Goal: Use online tool/utility: Utilize a website feature to perform a specific function

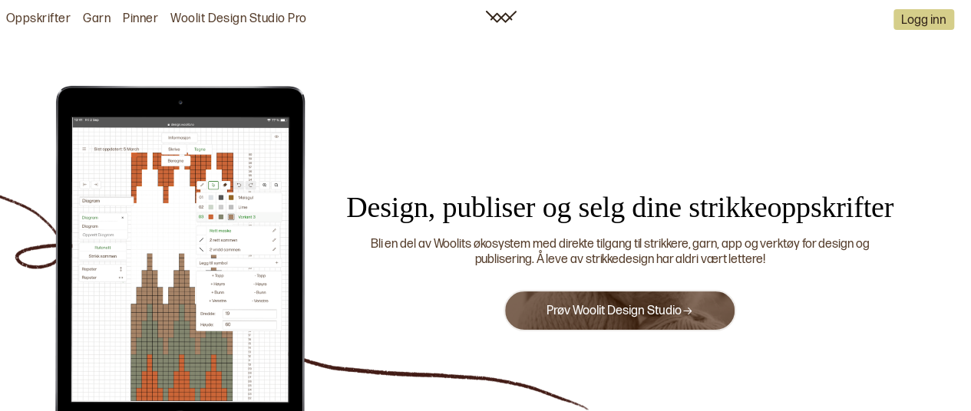
click at [625, 302] on button "Prøv Woolit Design Studio" at bounding box center [620, 310] width 233 height 41
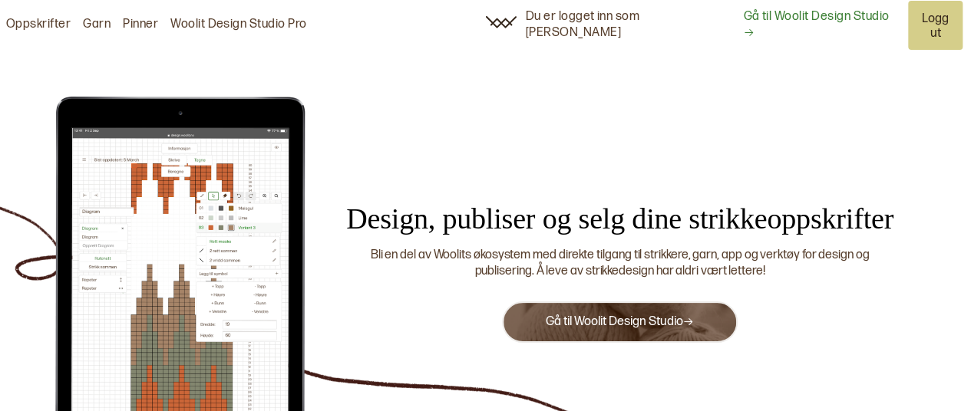
click at [607, 315] on link "Gå til Woolit Design Studio" at bounding box center [619, 322] width 149 height 15
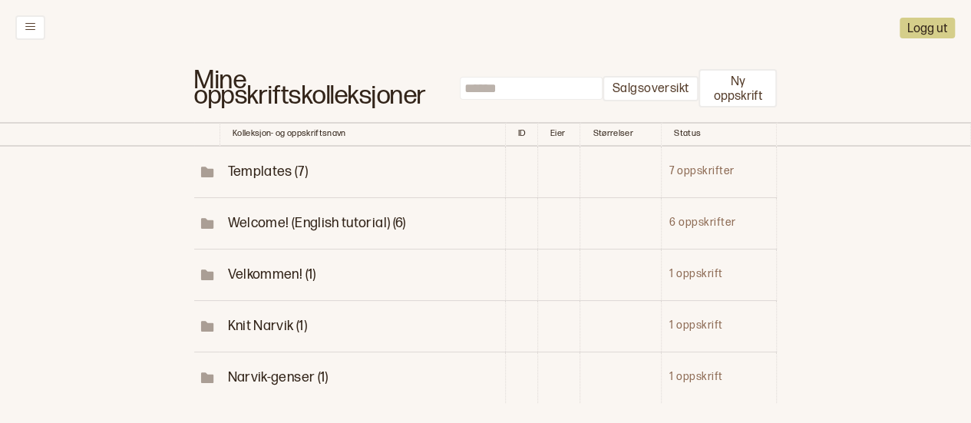
scroll to position [109, 0]
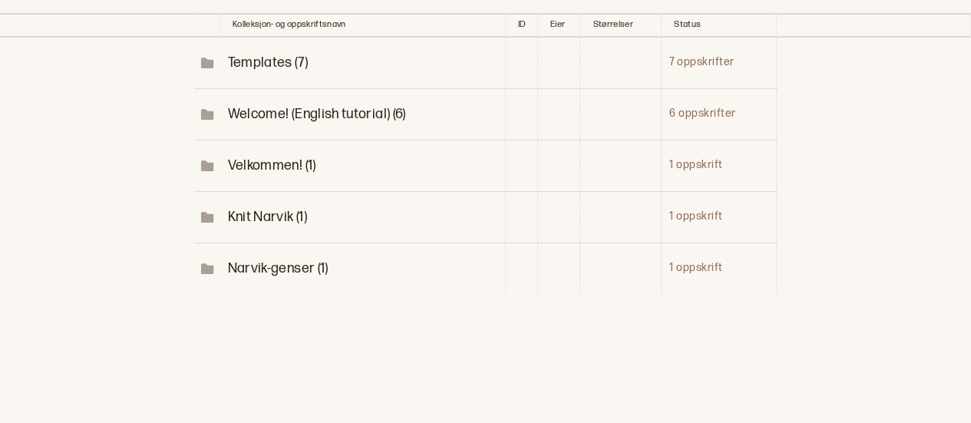
click at [266, 260] on span "Narvik-genser (1)" at bounding box center [277, 268] width 101 height 16
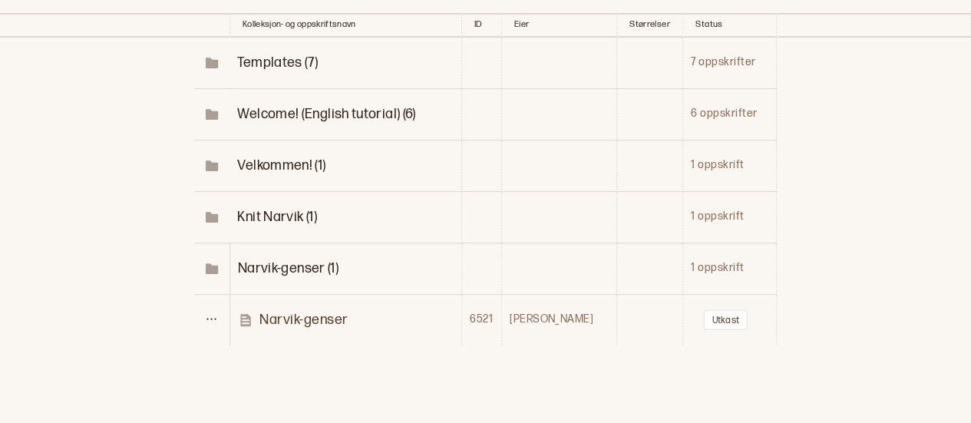
click at [302, 316] on p "Narvik-genser" at bounding box center [303, 320] width 89 height 18
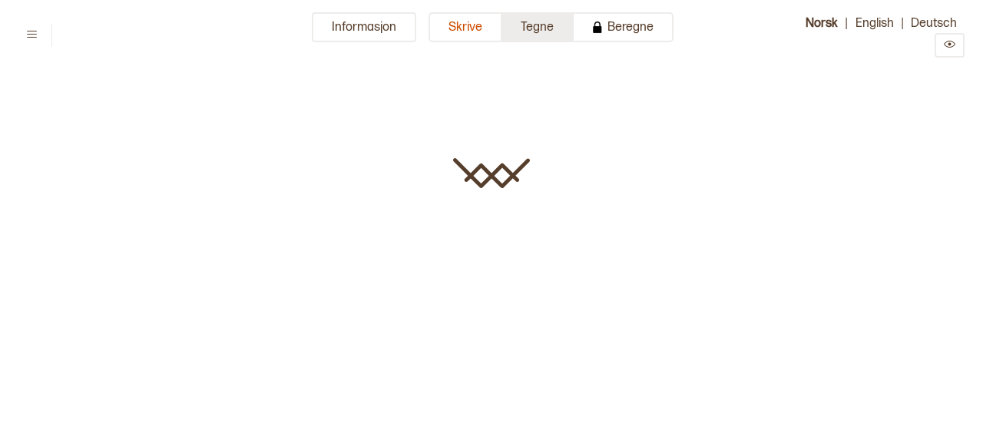
type input "**********"
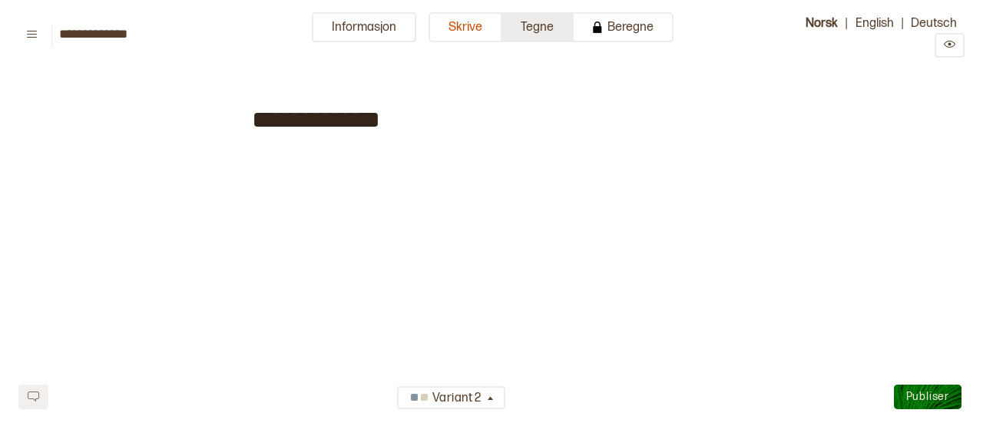
click at [540, 19] on button "Tegne" at bounding box center [537, 27] width 71 height 30
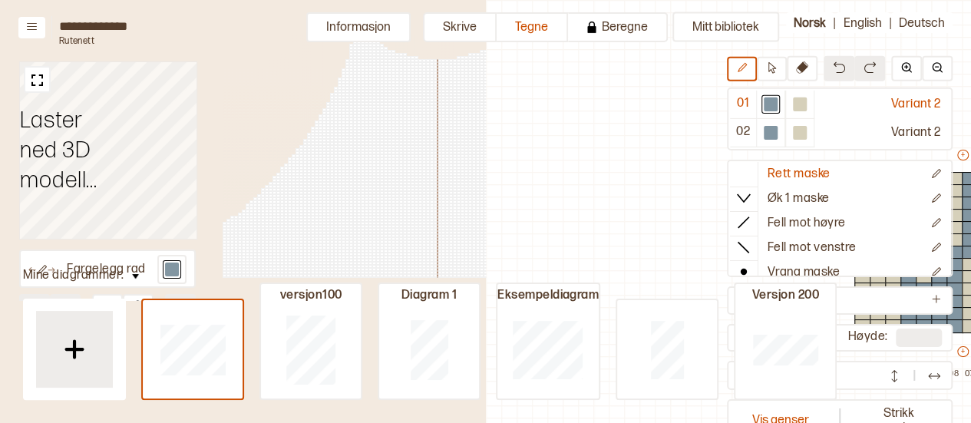
scroll to position [58, 408]
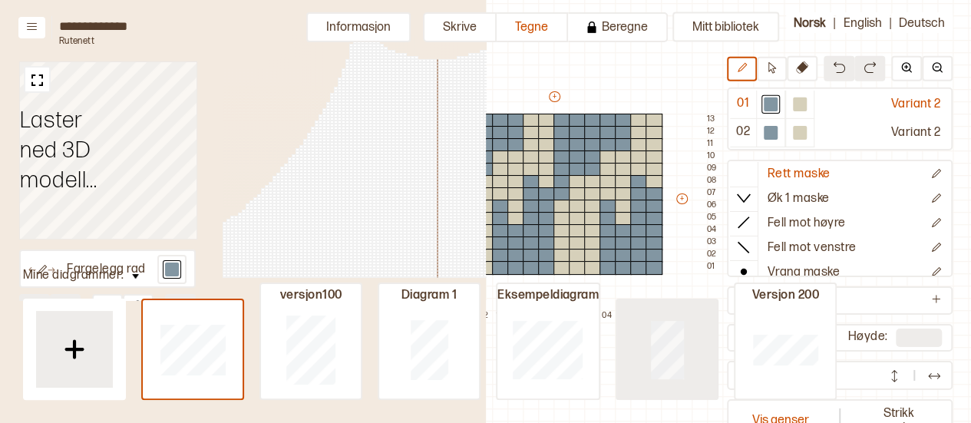
click at [692, 370] on div at bounding box center [667, 349] width 100 height 98
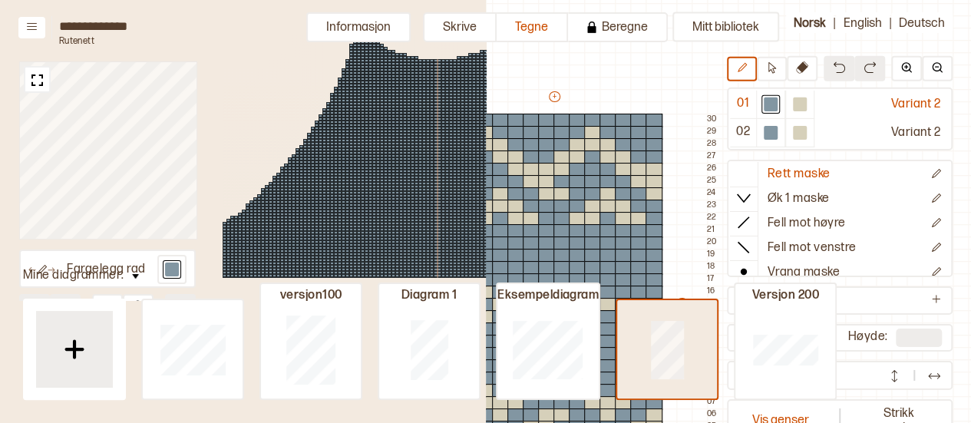
type input "**"
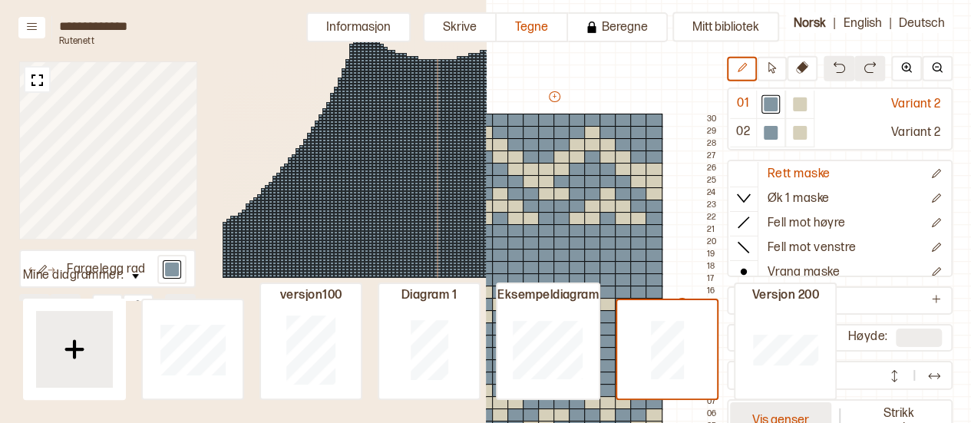
click at [795, 411] on button "Vis genser" at bounding box center [780, 418] width 101 height 35
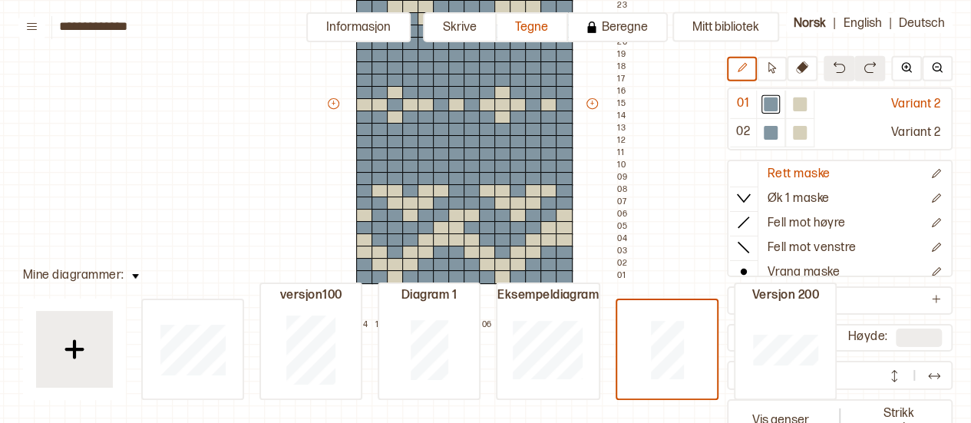
scroll to position [258, 12]
